Goal: Transaction & Acquisition: Purchase product/service

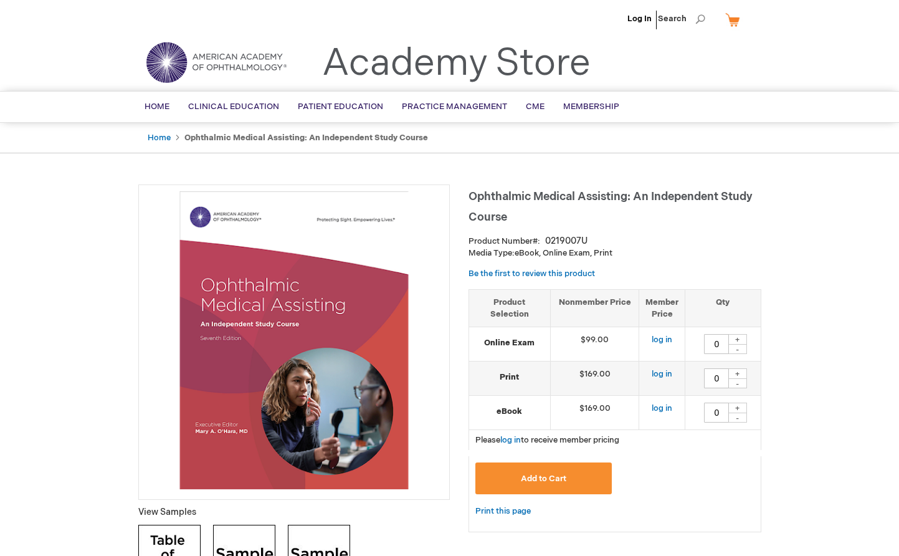
scroll to position [4, 0]
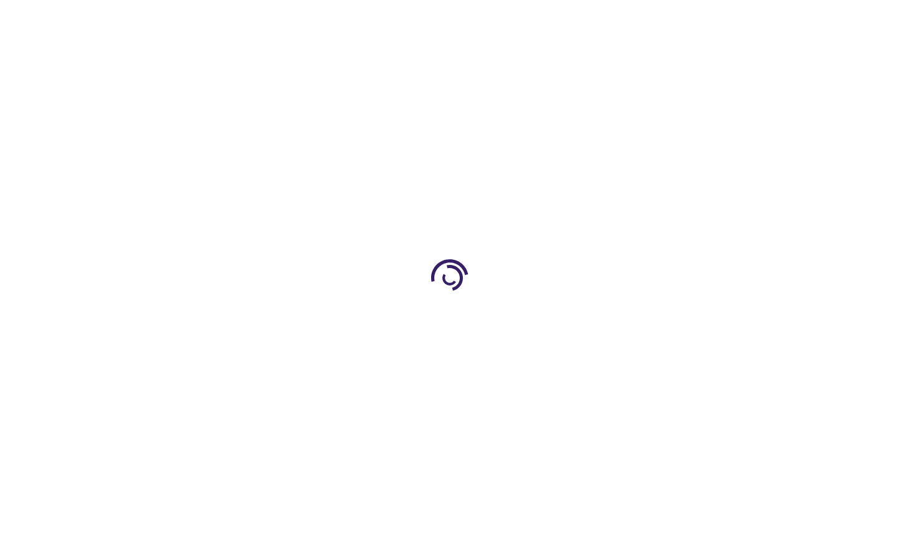
type input "0"
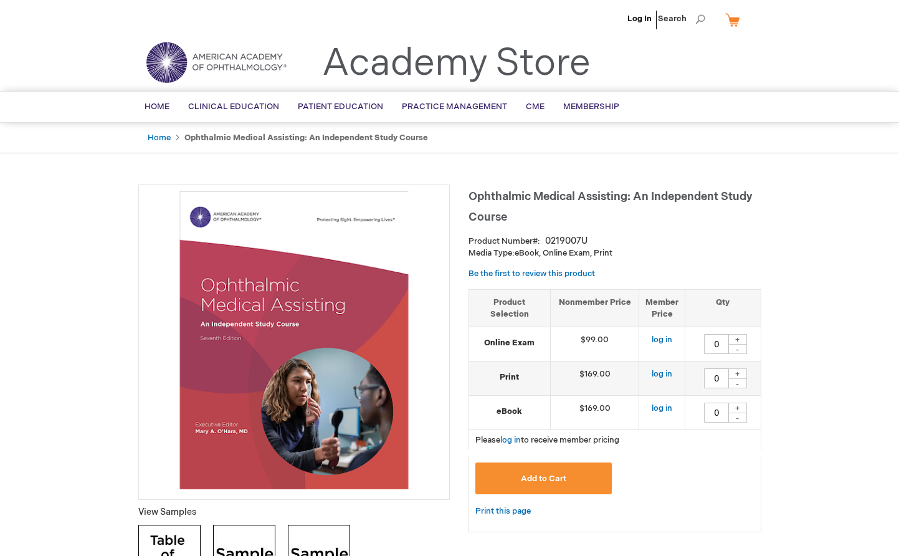
click at [738, 372] on div "+" at bounding box center [737, 373] width 19 height 11
type input "1"
click at [542, 473] on span "Add to Cart" at bounding box center [543, 478] width 45 height 10
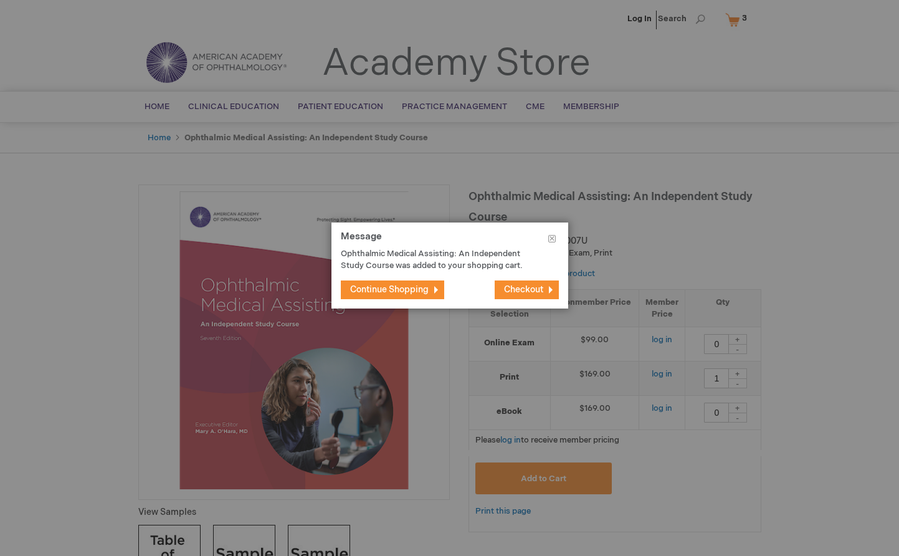
click at [526, 288] on span "Checkout" at bounding box center [523, 289] width 39 height 11
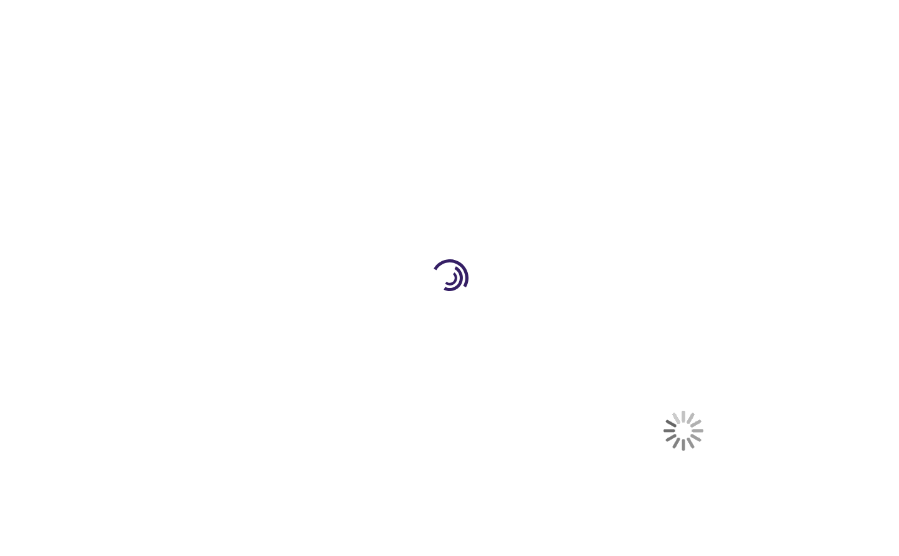
select select "US"
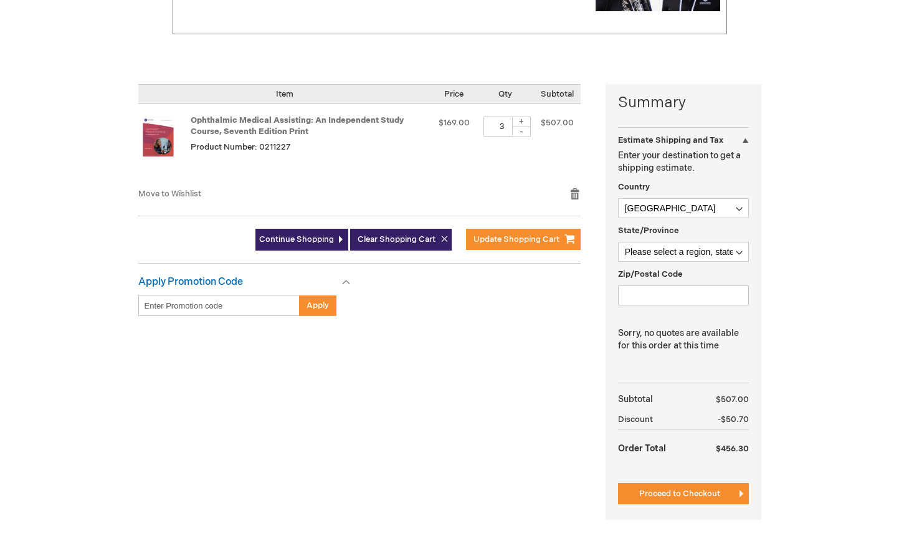
scroll to position [235, 0]
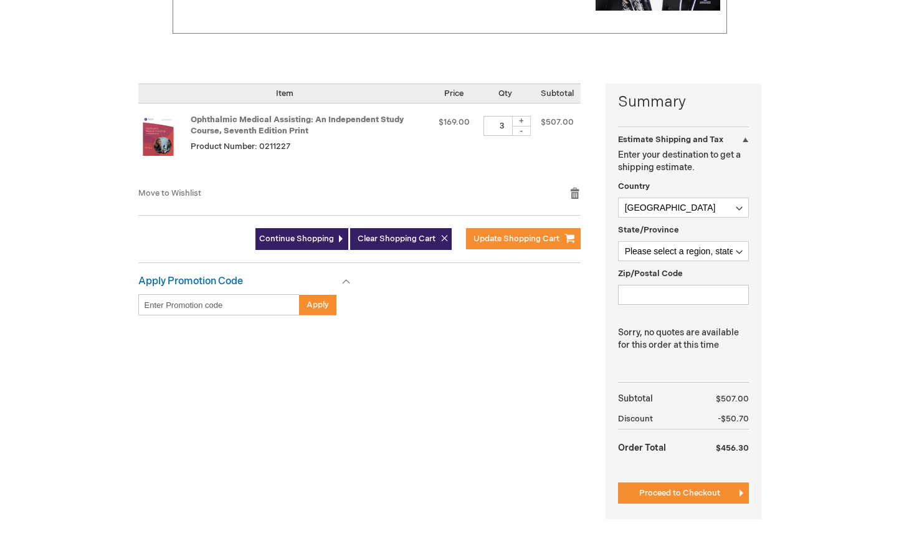
click at [521, 130] on div "-" at bounding box center [521, 131] width 19 height 10
type input "1"
click at [391, 236] on span "Clear Shopping Cart" at bounding box center [397, 239] width 78 height 10
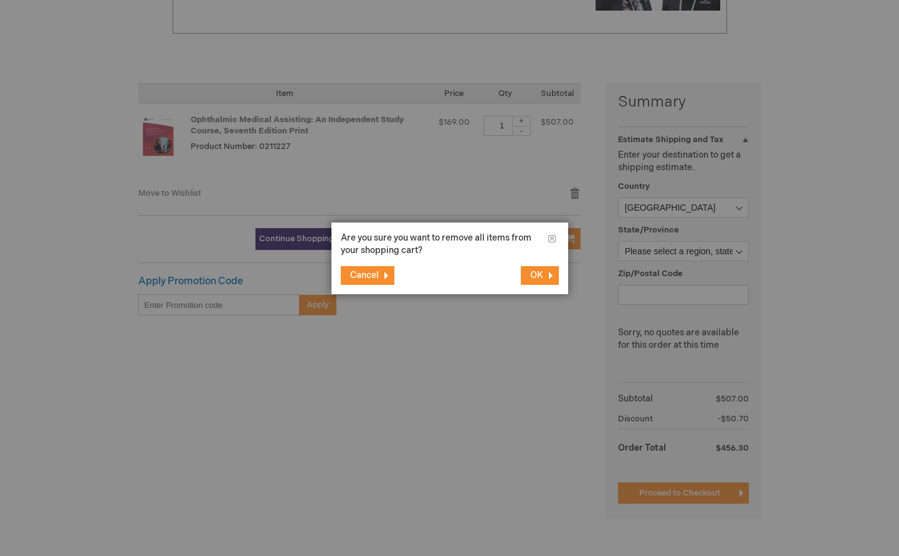
click at [545, 276] on button "OK" at bounding box center [540, 275] width 38 height 19
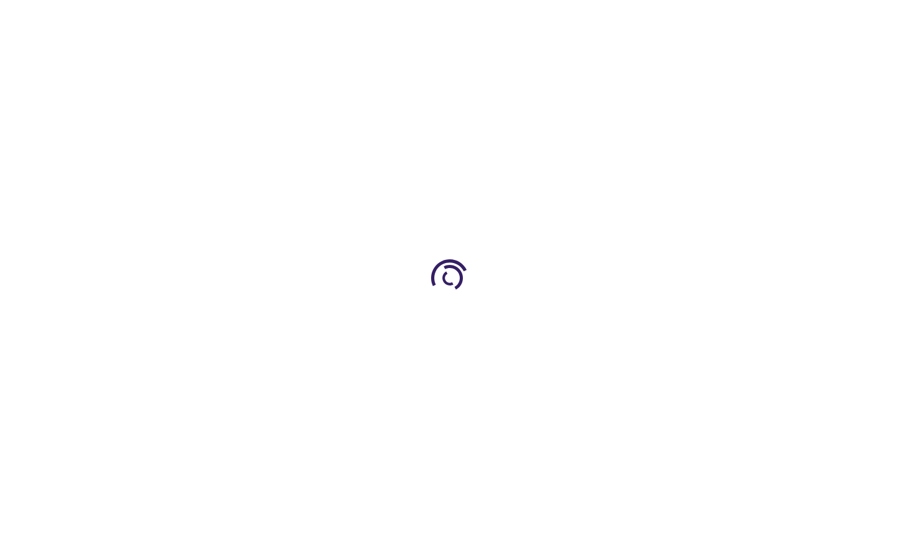
scroll to position [35, 0]
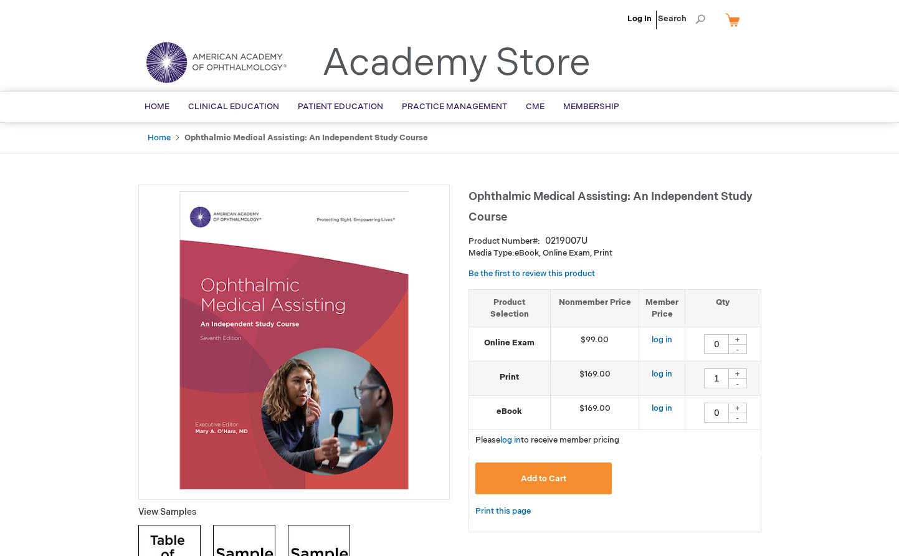
click at [554, 475] on span "Add to Cart" at bounding box center [543, 478] width 45 height 10
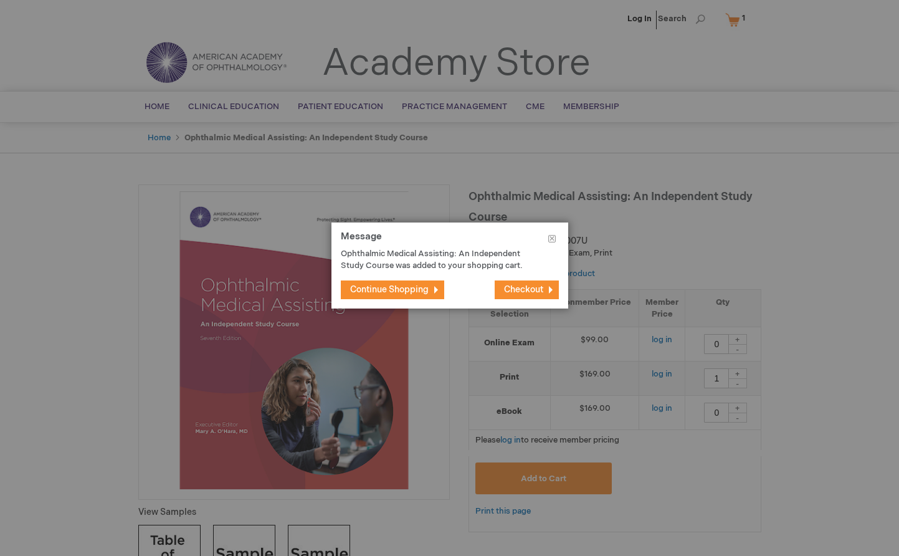
click at [540, 290] on span "Checkout" at bounding box center [523, 289] width 39 height 11
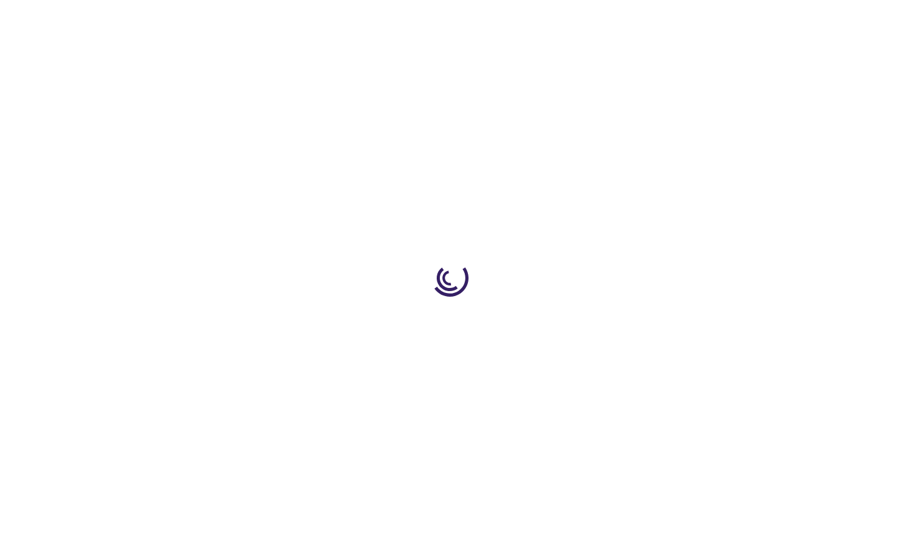
select select "US"
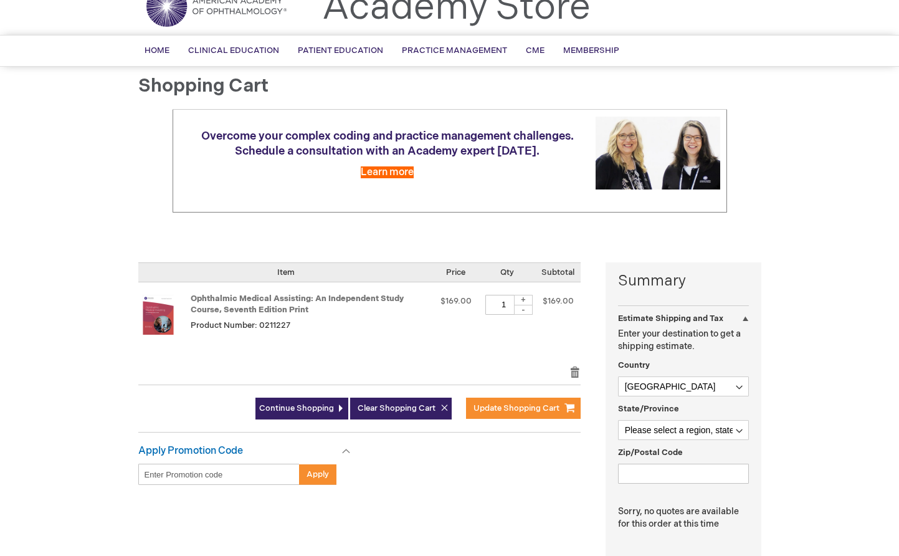
scroll to position [55, 0]
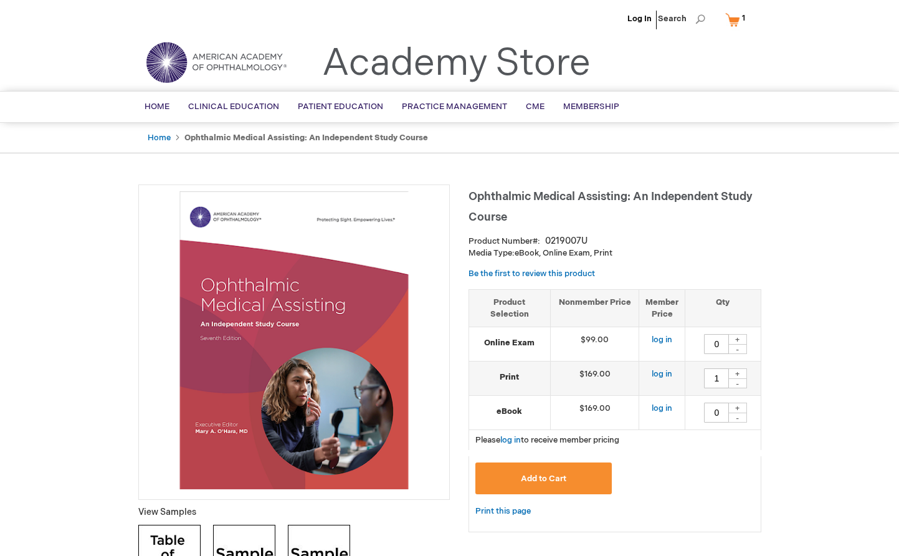
click at [739, 407] on div "+" at bounding box center [737, 407] width 19 height 11
type input "1"
click at [739, 382] on div "-" at bounding box center [737, 383] width 19 height 10
type input "0"
click at [539, 473] on span "Add to Cart" at bounding box center [543, 478] width 45 height 10
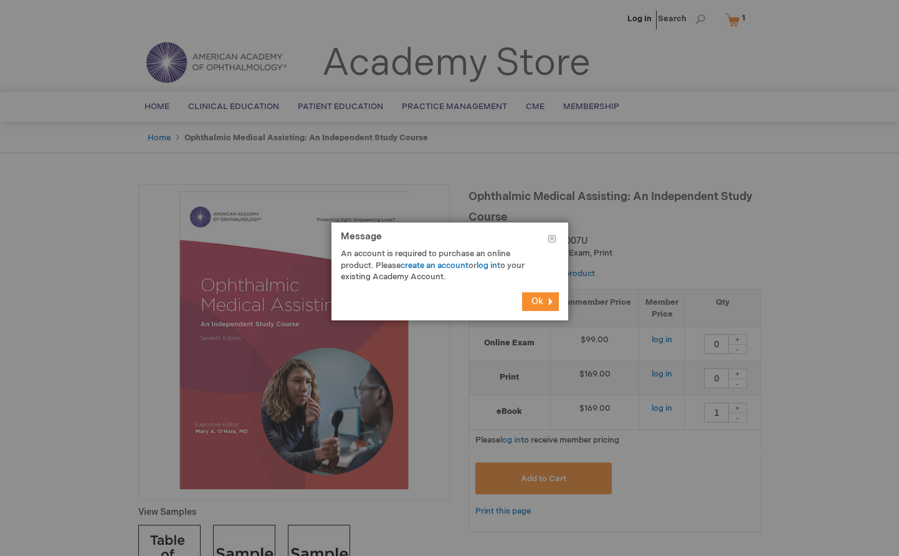
click at [544, 302] on button "Ok" at bounding box center [540, 301] width 37 height 19
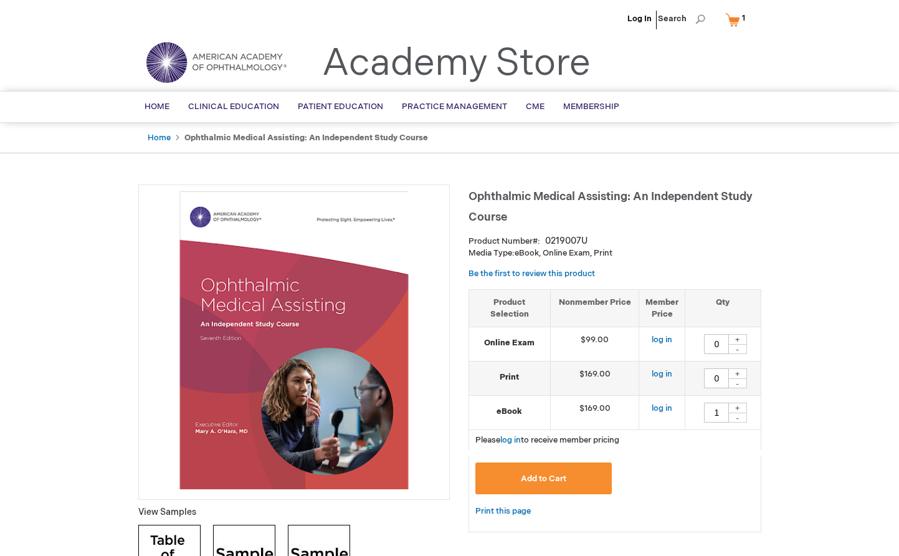
click at [734, 19] on link "My Cart 1 1 items" at bounding box center [738, 20] width 31 height 22
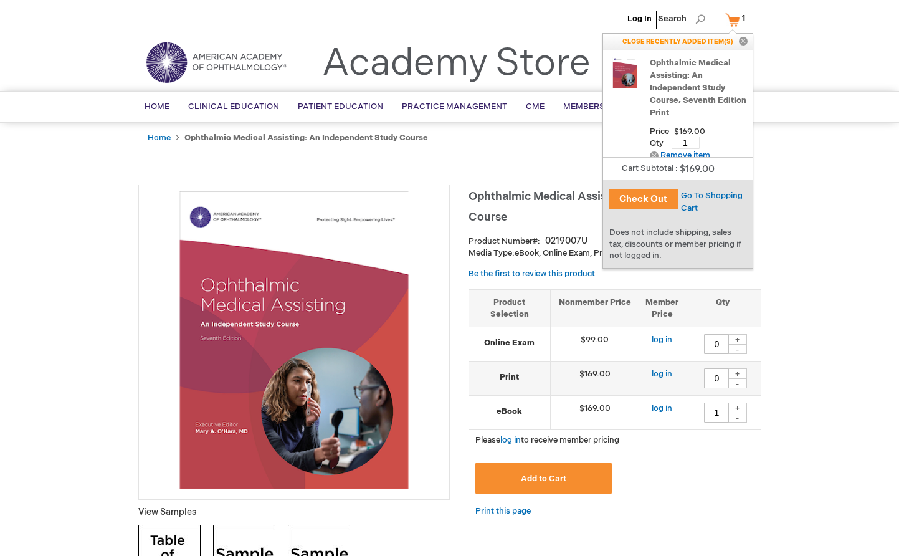
click at [633, 197] on button "Check Out" at bounding box center [643, 199] width 69 height 20
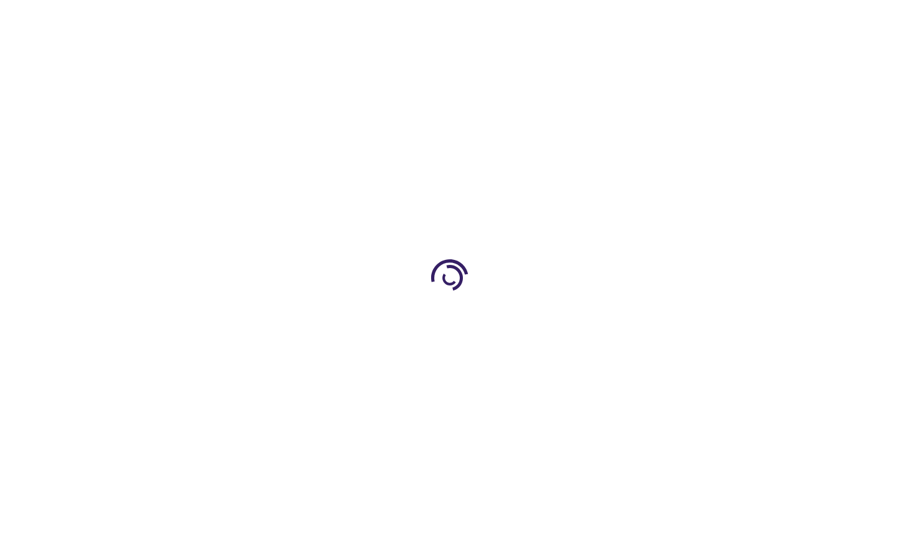
select select "US"
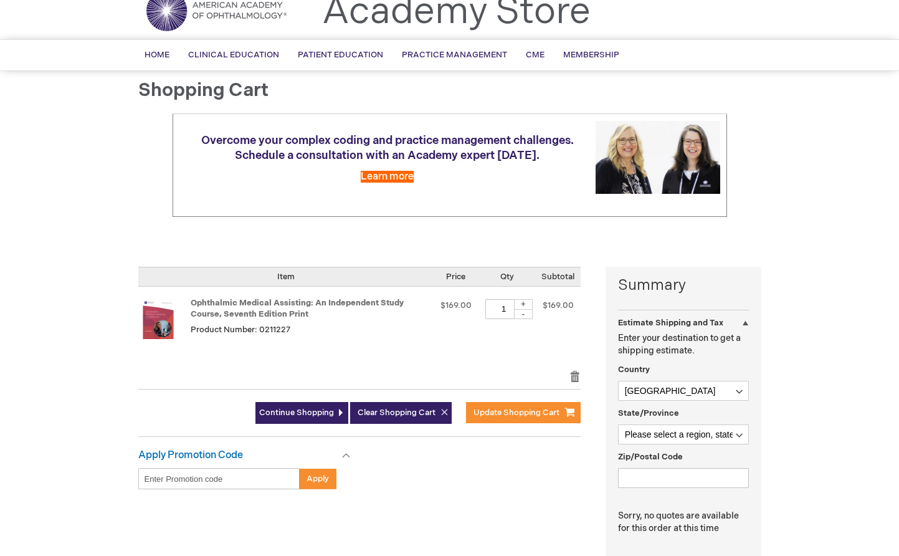
scroll to position [60, 0]
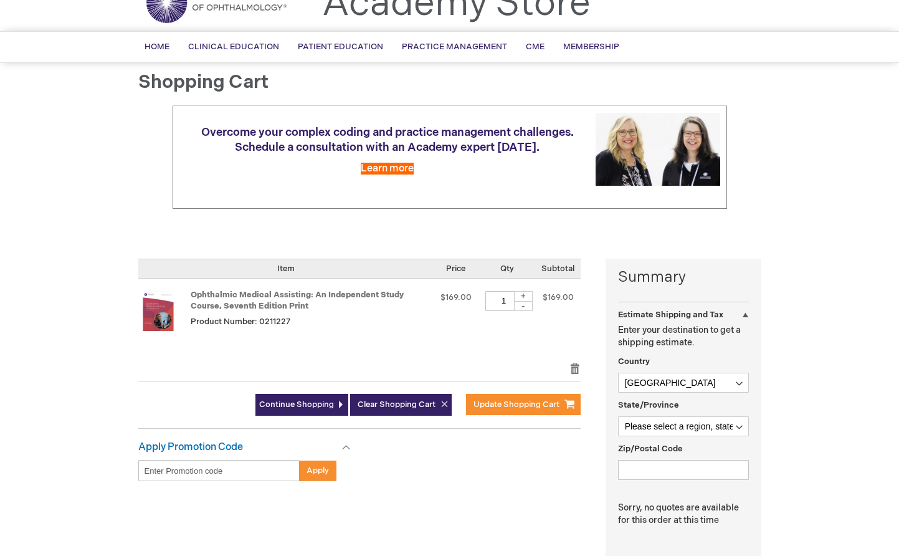
click at [525, 306] on div "-" at bounding box center [523, 306] width 19 height 10
type input "0"
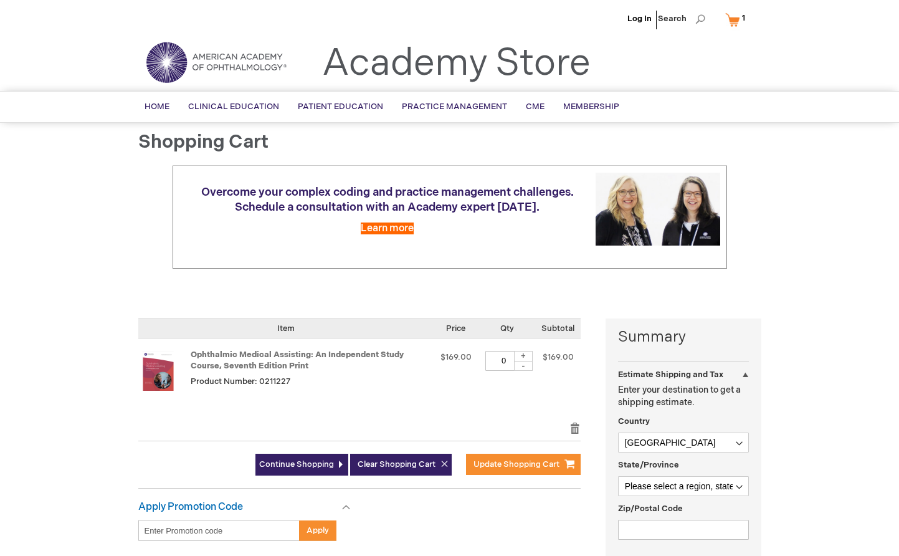
scroll to position [0, 0]
click at [736, 18] on link "My Cart 1 1 items" at bounding box center [738, 20] width 31 height 22
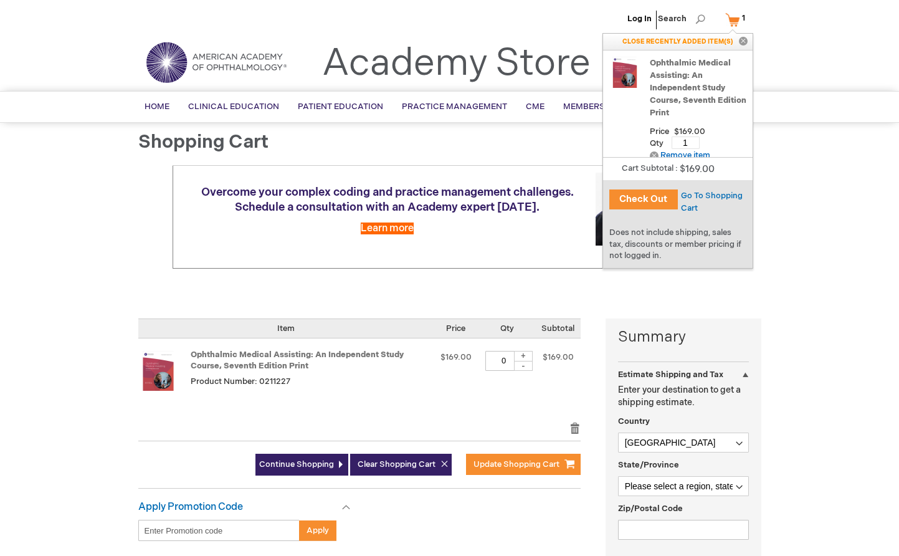
click at [743, 37] on button "Close" at bounding box center [743, 42] width 19 height 16
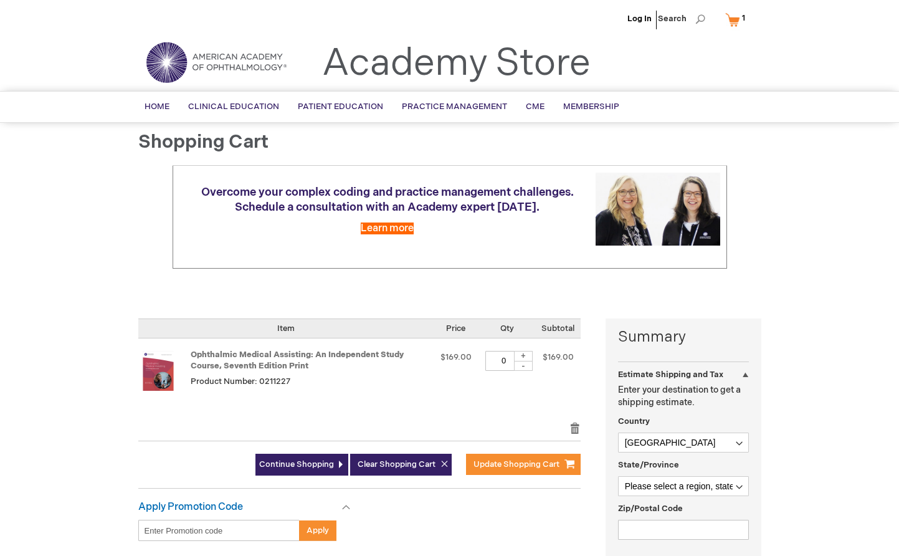
click at [741, 19] on span "1 1 items" at bounding box center [743, 18] width 7 height 15
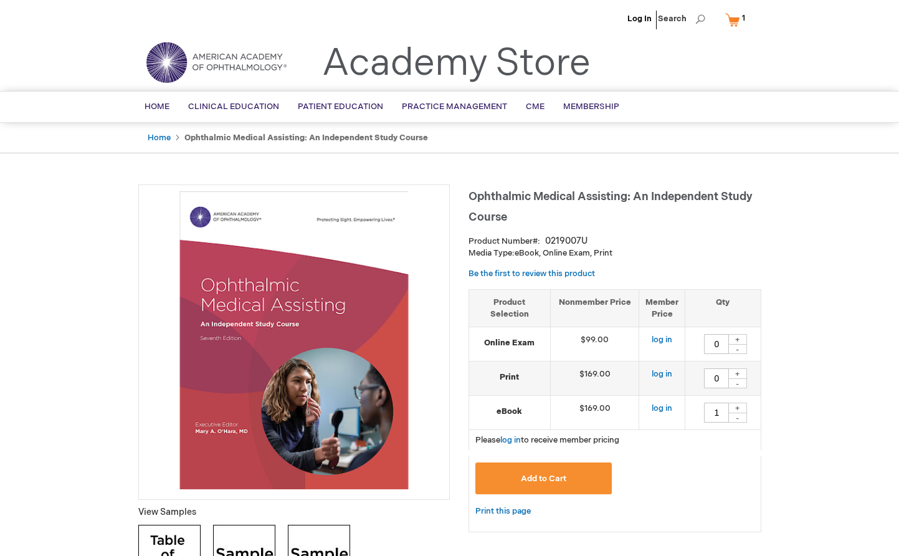
click at [745, 20] on span "1 1 items" at bounding box center [743, 18] width 7 height 15
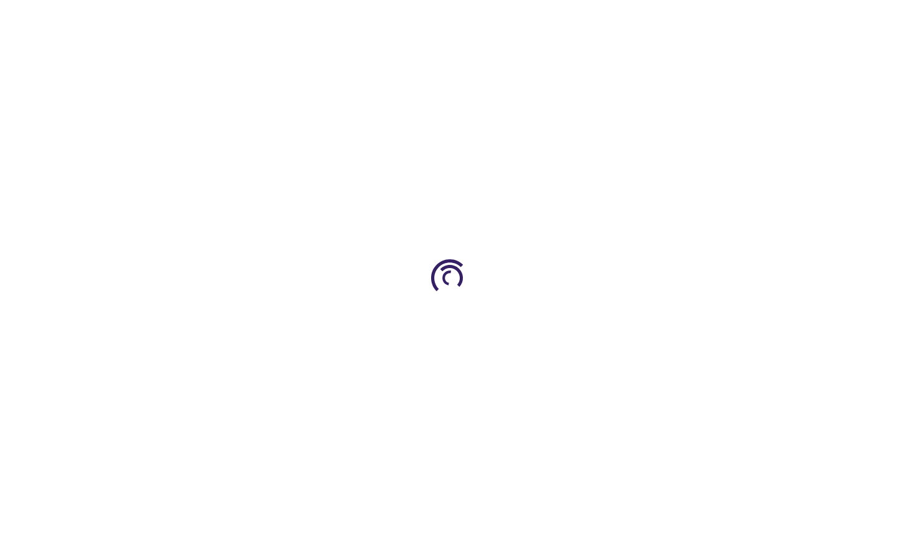
type input "0"
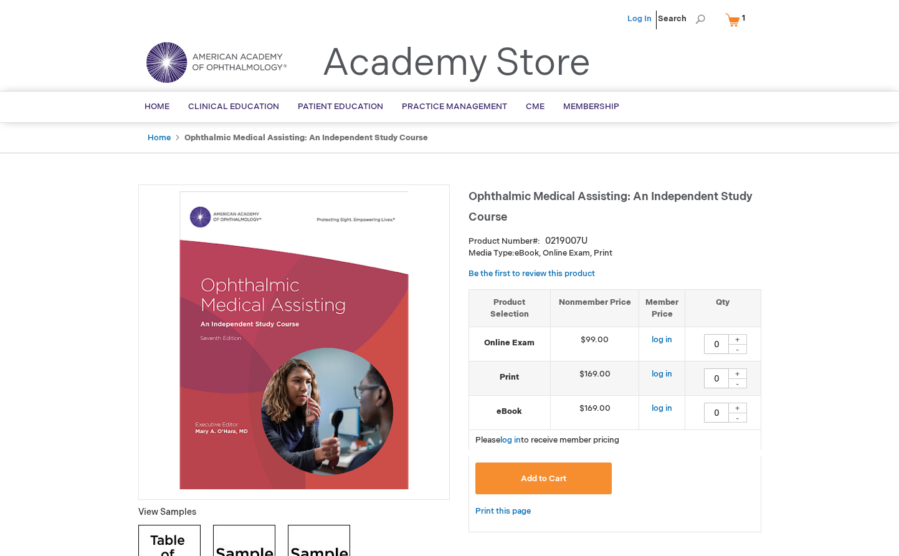
click at [647, 17] on link "Log In" at bounding box center [639, 19] width 24 height 10
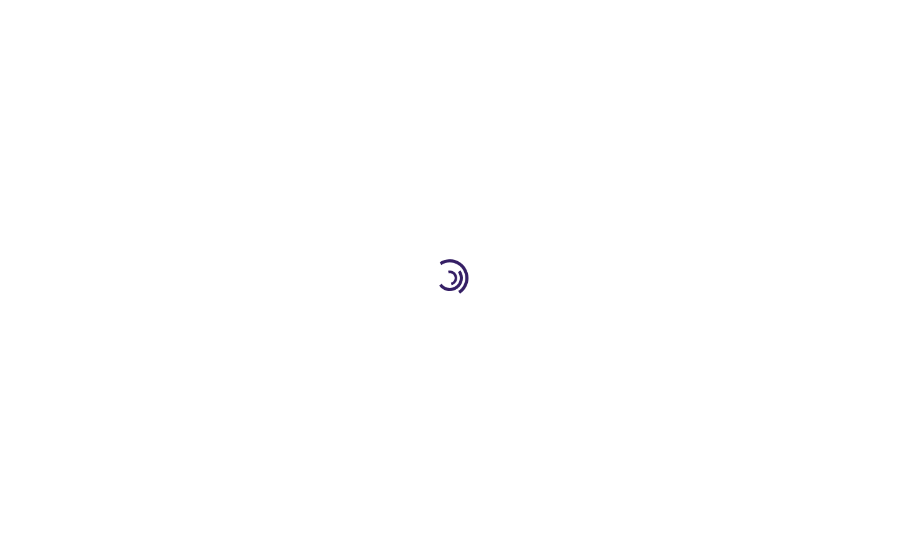
type input "0"
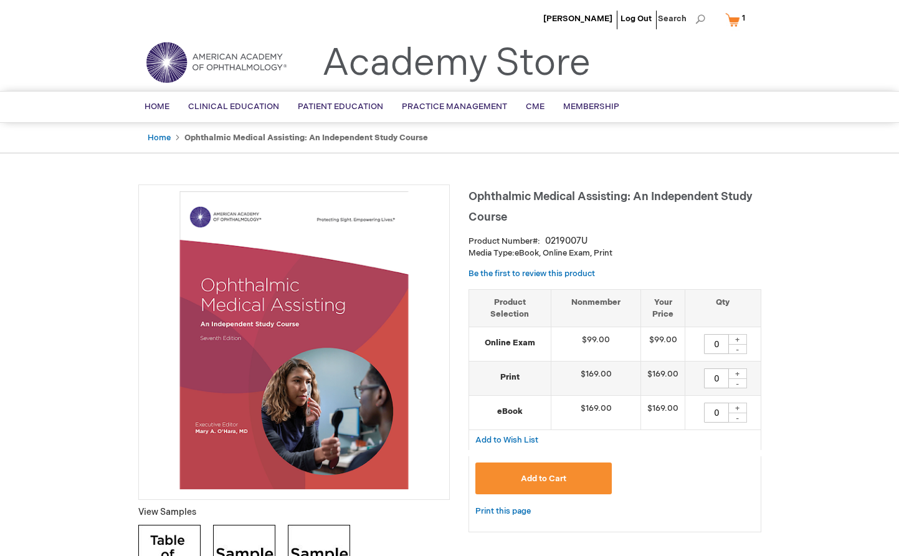
click at [729, 21] on link "My Cart 1 1 items" at bounding box center [738, 20] width 31 height 22
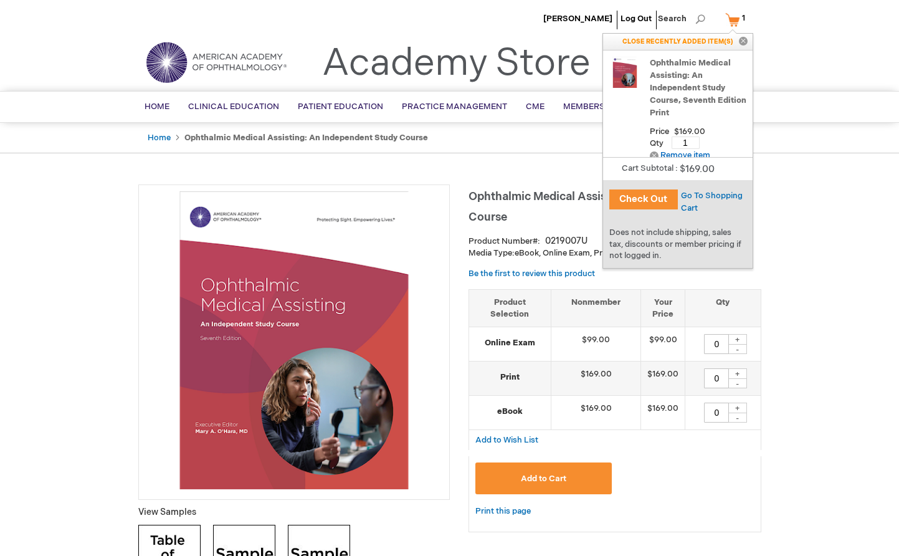
click at [738, 403] on div "+" at bounding box center [737, 407] width 19 height 11
type input "1"
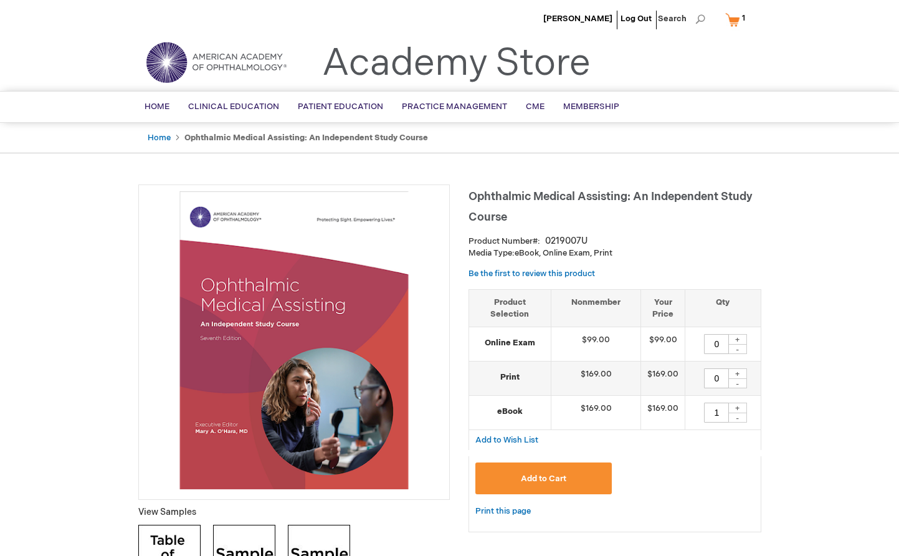
click at [561, 476] on span "Add to Cart" at bounding box center [543, 478] width 45 height 10
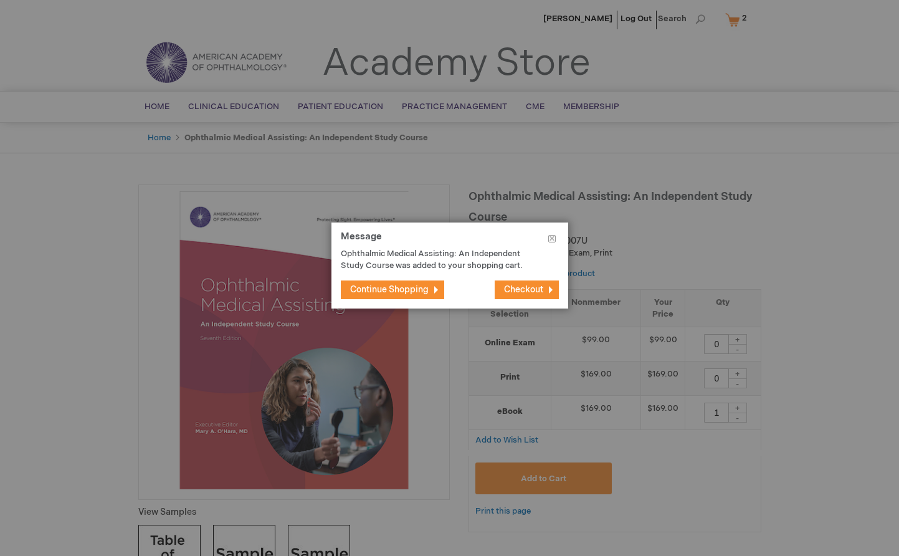
click at [534, 283] on button "Checkout" at bounding box center [527, 289] width 64 height 19
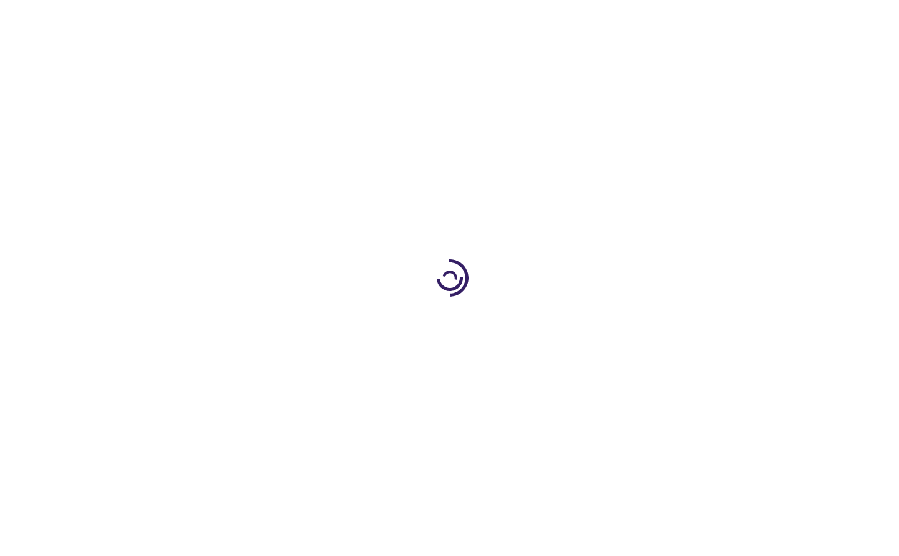
select select "NO"
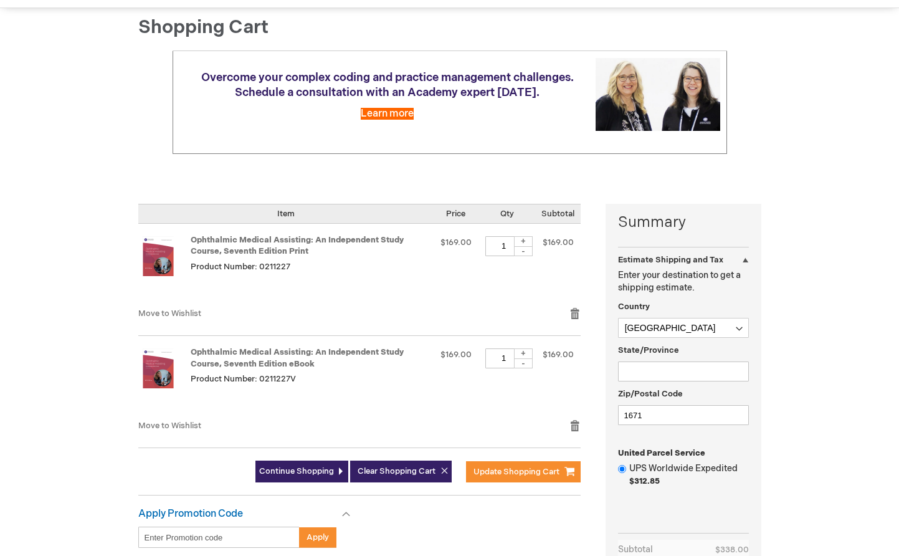
scroll to position [122, 0]
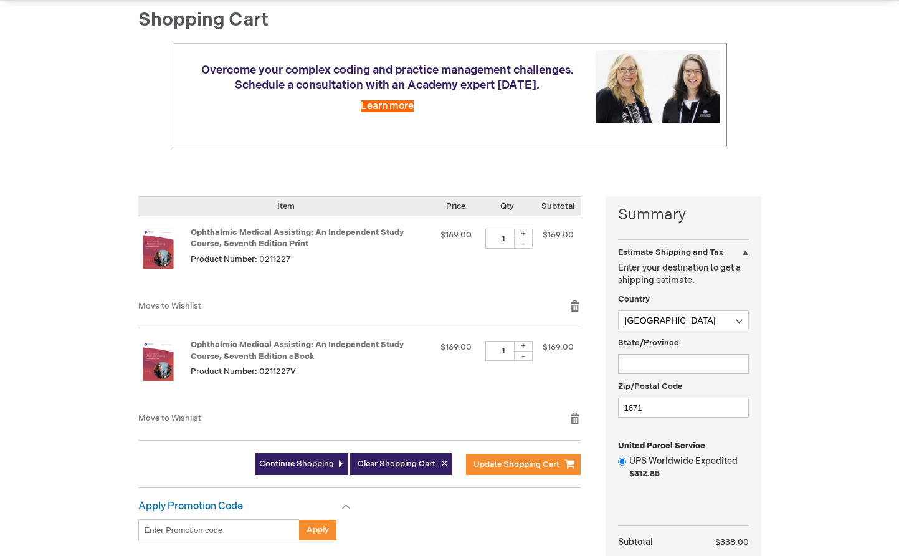
click at [523, 243] on div "-" at bounding box center [523, 244] width 19 height 10
type input "0"
click at [514, 463] on span "Update Shopping Cart" at bounding box center [516, 464] width 86 height 10
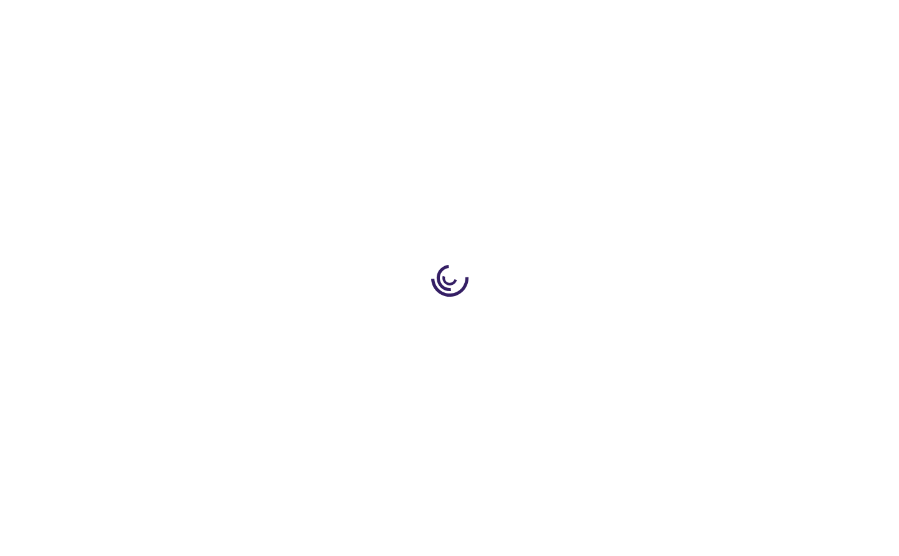
scroll to position [60, 0]
select select "NO"
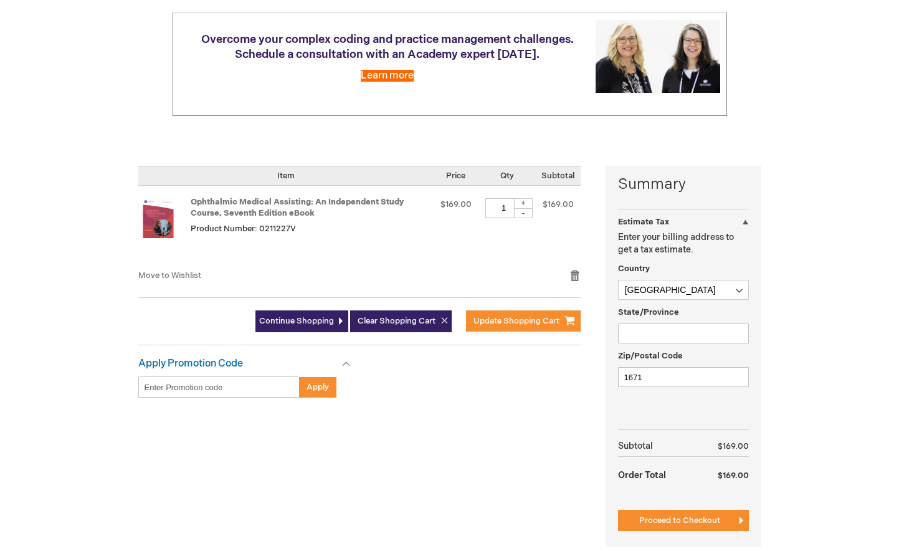
scroll to position [176, 0]
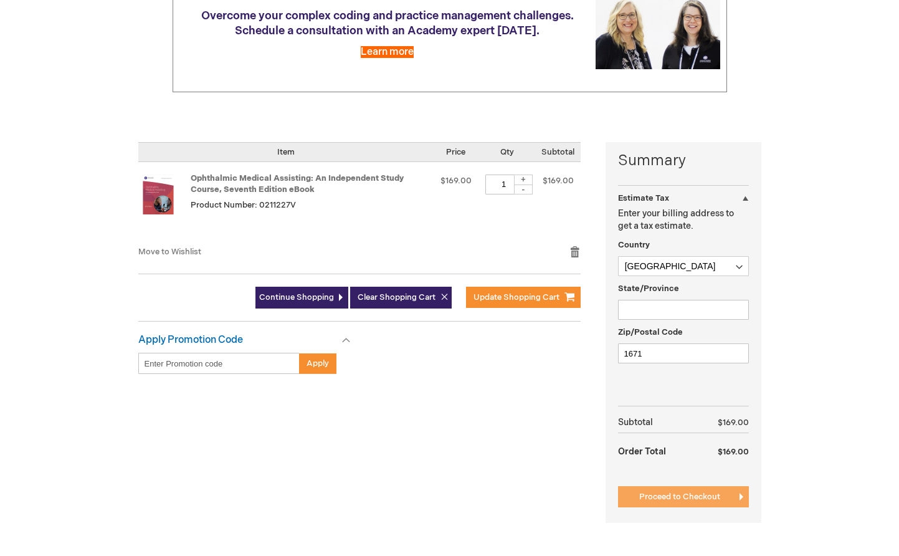
click at [680, 496] on span "Proceed to Checkout" at bounding box center [679, 496] width 81 height 10
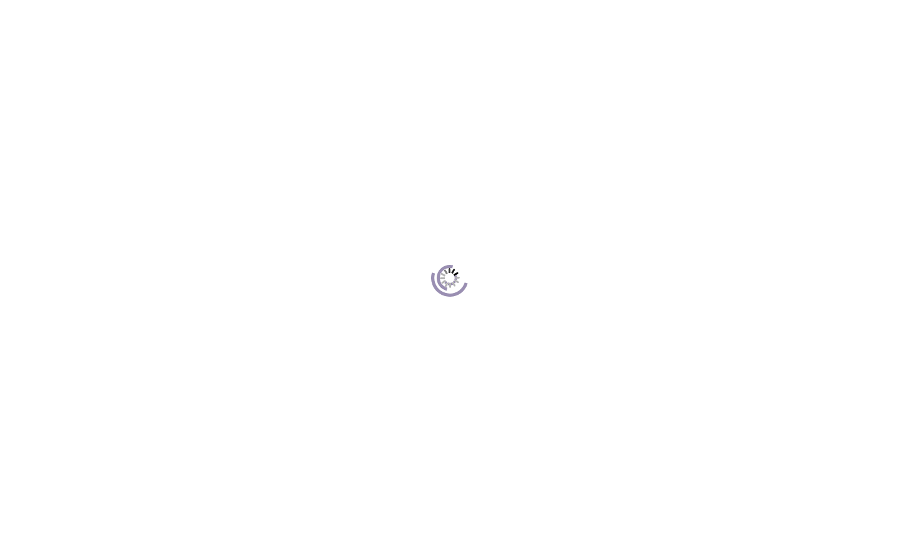
scroll to position [170, 0]
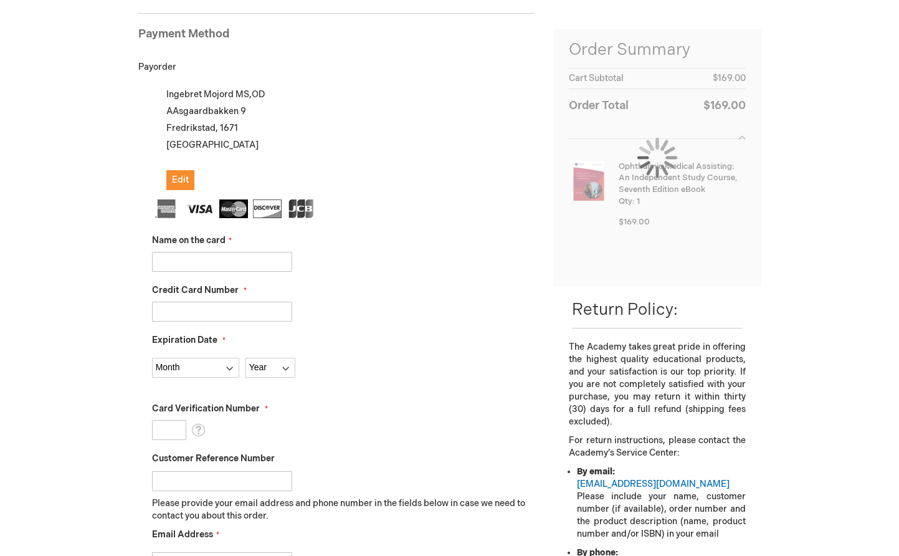
click at [178, 252] on input "Name on the card" at bounding box center [222, 262] width 140 height 20
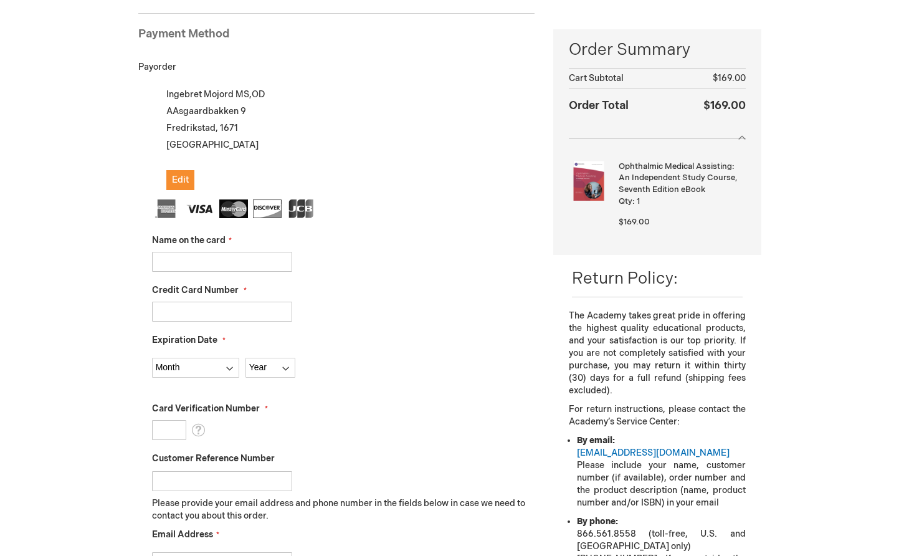
type input "[PERSON_NAME]"
type input "5126880509230424"
select select "11"
select select "2028"
type input "848"
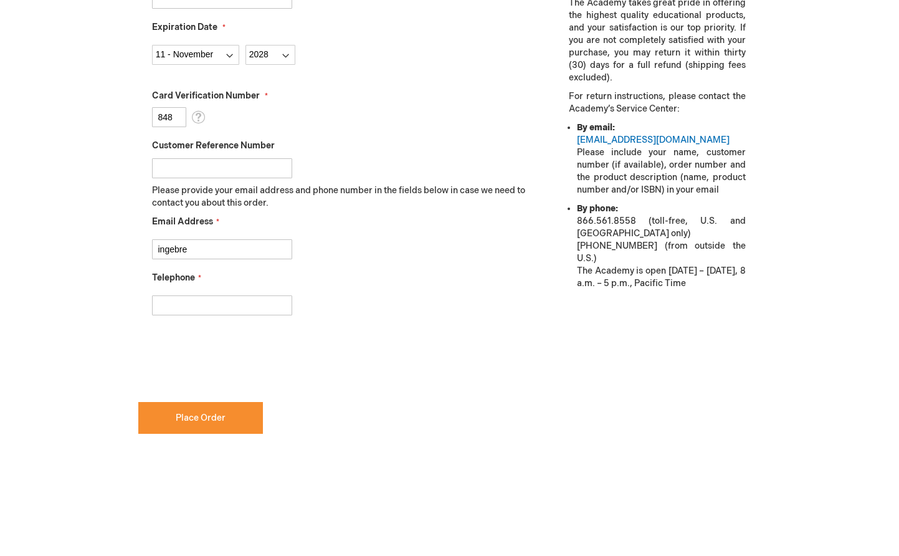
scroll to position [486, 0]
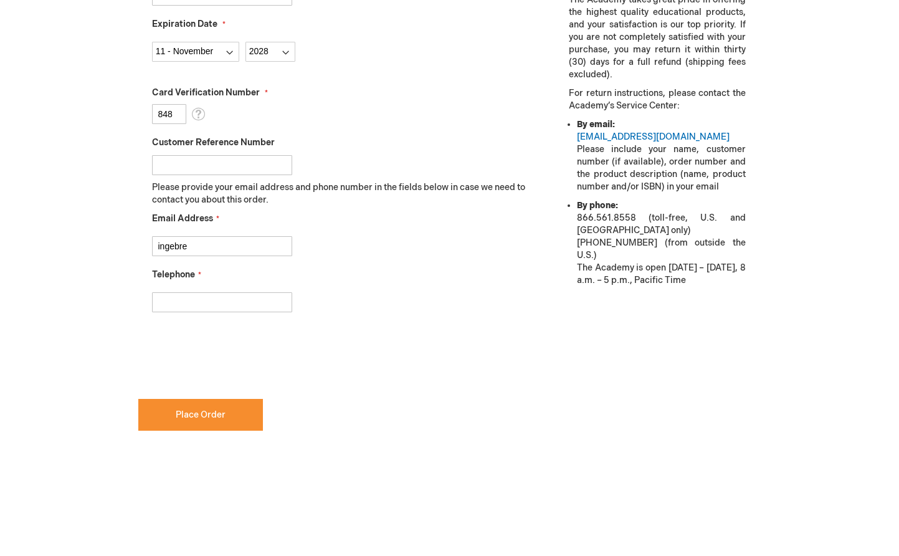
drag, startPoint x: 192, startPoint y: 247, endPoint x: 134, endPoint y: 244, distance: 58.7
click at [135, 244] on main "Checkout Log In Close Log In Email Address Password Log In Forgot Your Password?" at bounding box center [450, 79] width 642 height 926
type input "ing"
type input "ingebret@mojord.no"
type input "+4790879084"
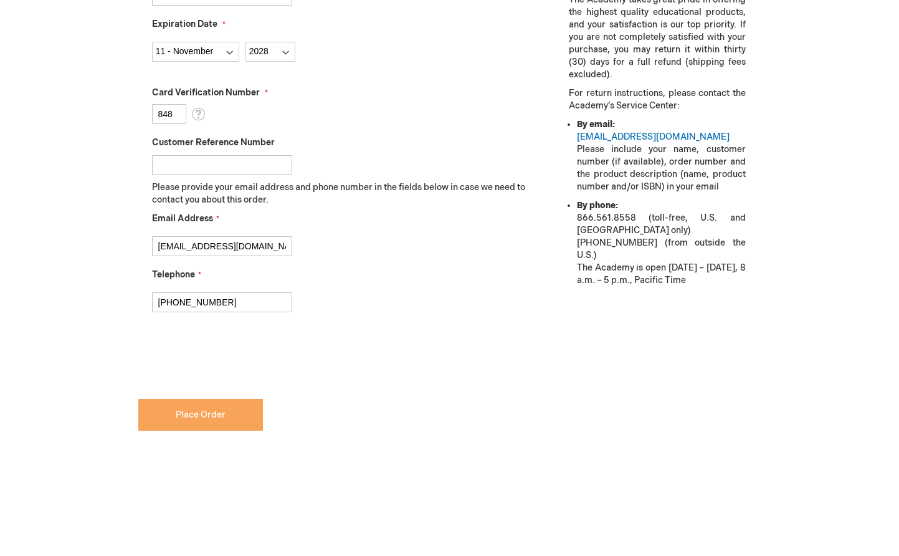
checkbox input "true"
click at [199, 414] on span "Place Order" at bounding box center [201, 414] width 50 height 11
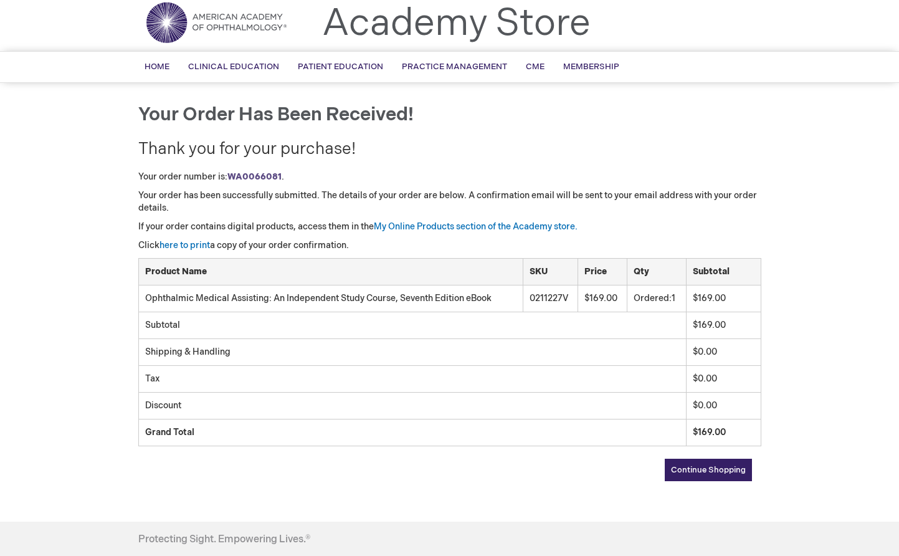
scroll to position [39, 0]
